Goal: Transaction & Acquisition: Purchase product/service

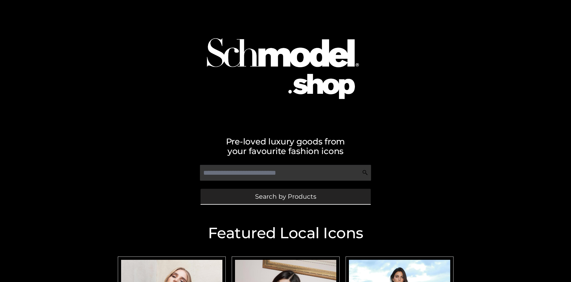
click at [285, 196] on span "Search by Products" at bounding box center [285, 196] width 61 height 6
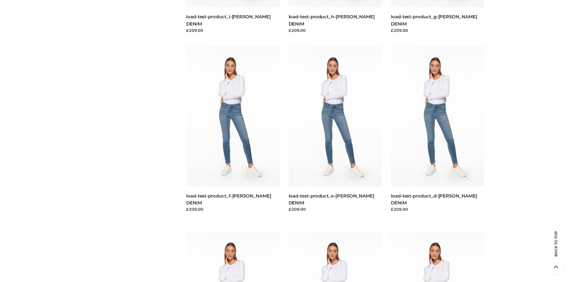
scroll to position [1258, 0]
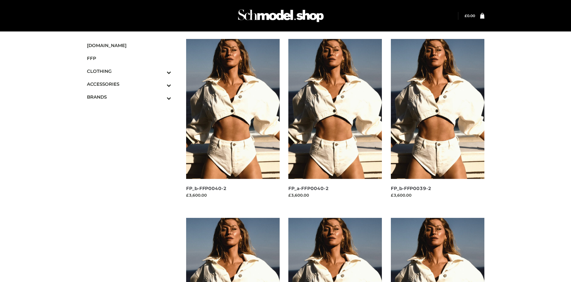
scroll to position [461, 0]
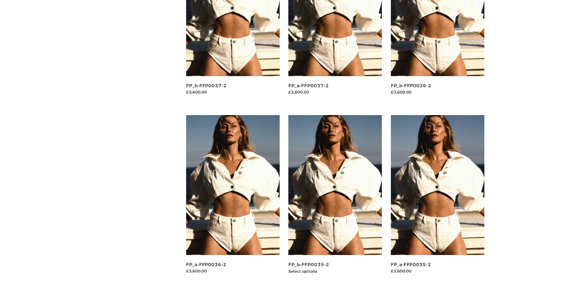
click at [335, 199] on img at bounding box center [335, 185] width 94 height 140
click at [438, 199] on img at bounding box center [438, 185] width 94 height 140
click at [233, 199] on img at bounding box center [233, 185] width 94 height 140
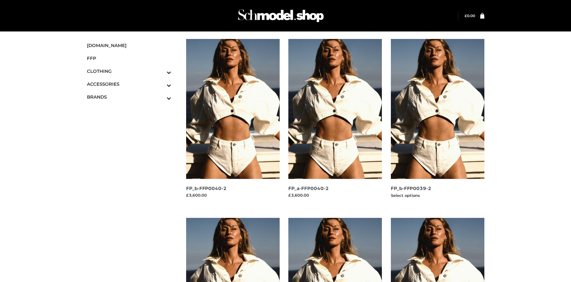
click at [438, 122] on img at bounding box center [438, 109] width 94 height 140
click at [161, 97] on icon "Toggle Submenu" at bounding box center [137, 98] width 67 height 7
click at [132, 123] on span "PARKERSMITH" at bounding box center [132, 122] width 79 height 7
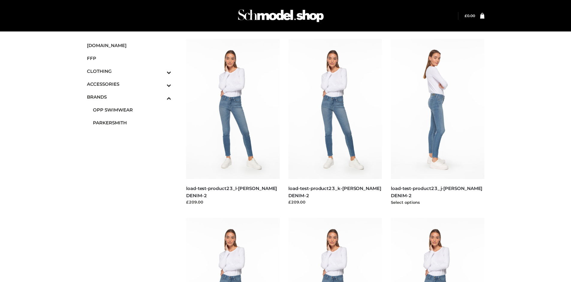
click at [438, 122] on img at bounding box center [438, 109] width 94 height 140
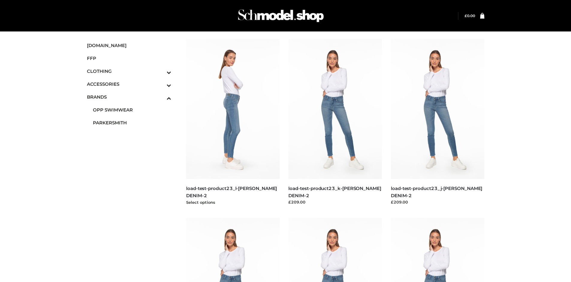
click at [233, 122] on img at bounding box center [233, 109] width 94 height 140
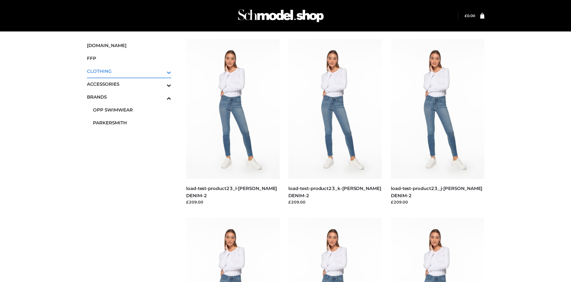
click at [161, 71] on icon "Toggle Submenu" at bounding box center [137, 72] width 67 height 7
click at [132, 81] on span "DRESSES" at bounding box center [132, 84] width 79 height 7
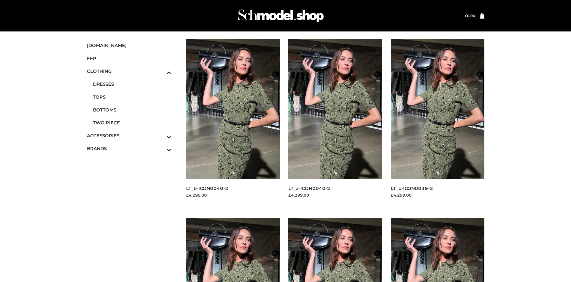
scroll to position [461, 0]
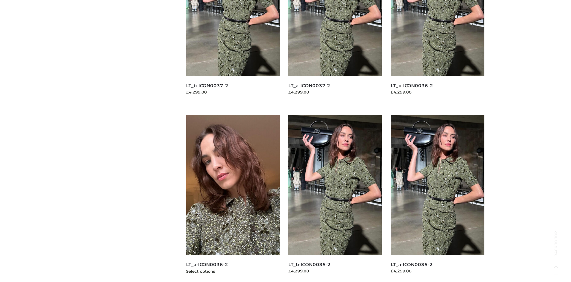
click at [233, 199] on img at bounding box center [233, 185] width 94 height 140
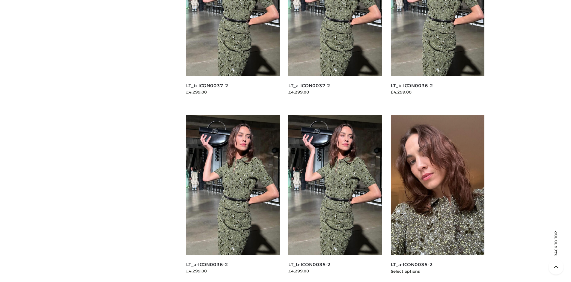
click at [438, 199] on img at bounding box center [438, 185] width 94 height 140
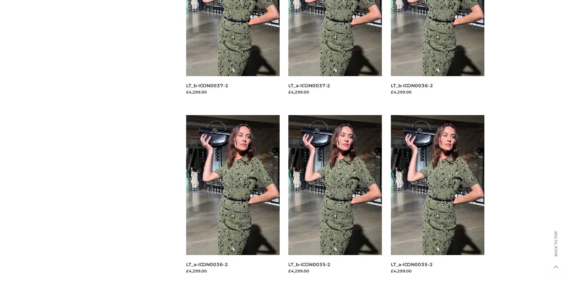
scroll to position [0, 0]
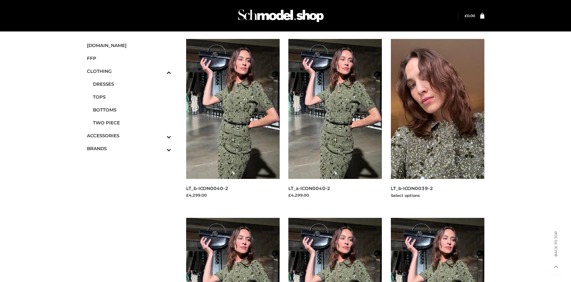
click at [438, 122] on img at bounding box center [438, 109] width 94 height 140
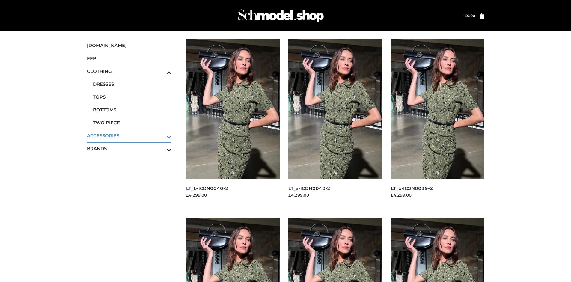
click at [161, 136] on icon "Toggle Submenu" at bounding box center [137, 136] width 67 height 7
click at [132, 110] on span "JEWELRY" at bounding box center [132, 109] width 79 height 7
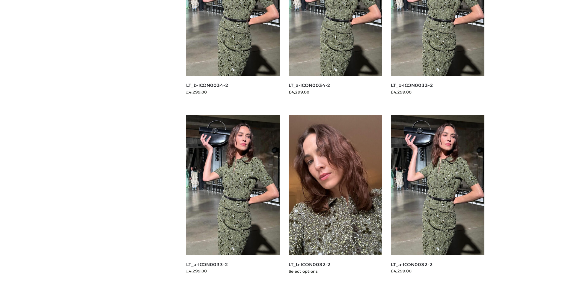
click at [335, 198] on img at bounding box center [336, 185] width 94 height 140
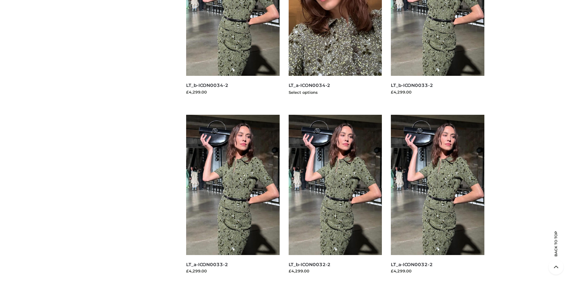
scroll to position [646, 0]
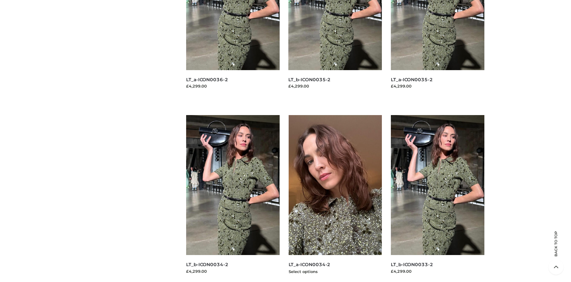
click at [335, 199] on img at bounding box center [336, 185] width 94 height 140
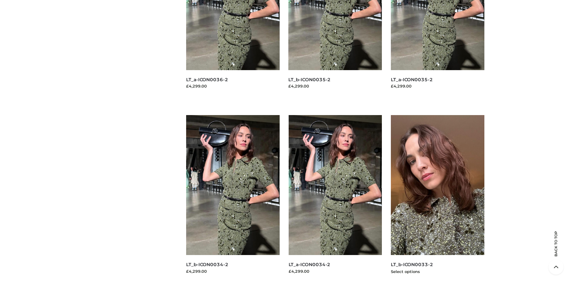
click at [438, 199] on img at bounding box center [438, 185] width 94 height 140
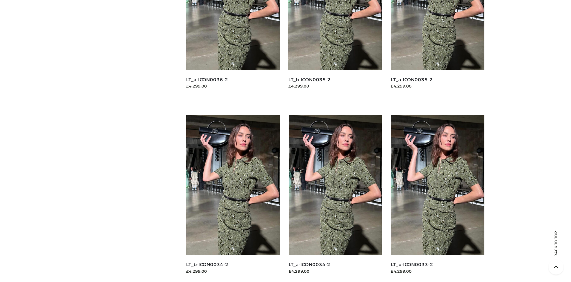
scroll to position [0, 0]
